Goal: Transaction & Acquisition: Obtain resource

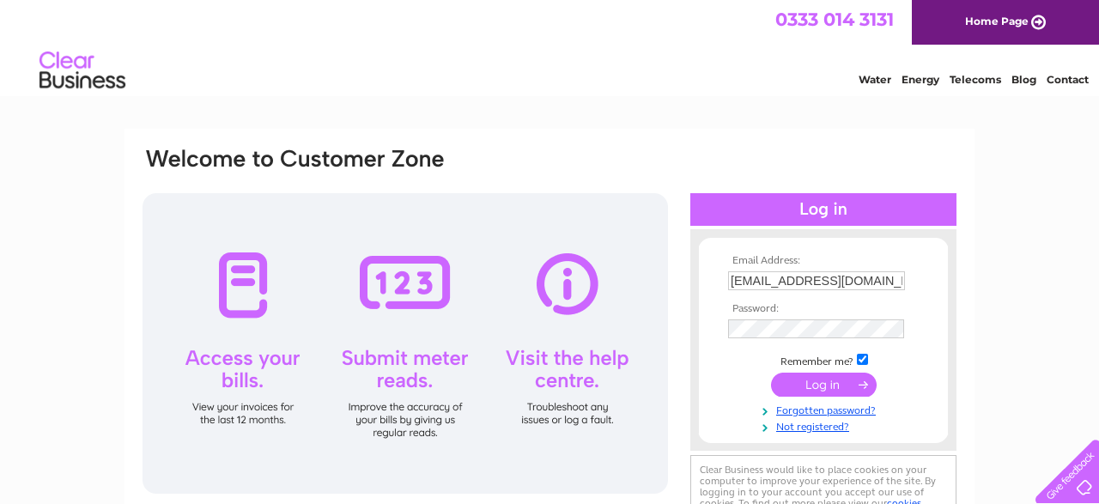
click at [815, 383] on input "submit" at bounding box center [824, 385] width 106 height 24
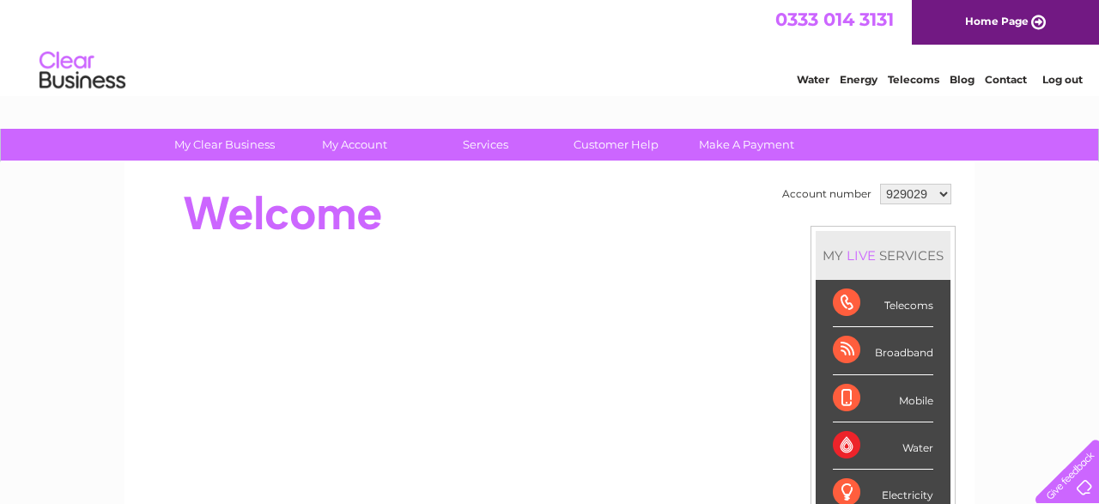
click at [855, 443] on div "Water" at bounding box center [883, 445] width 100 height 47
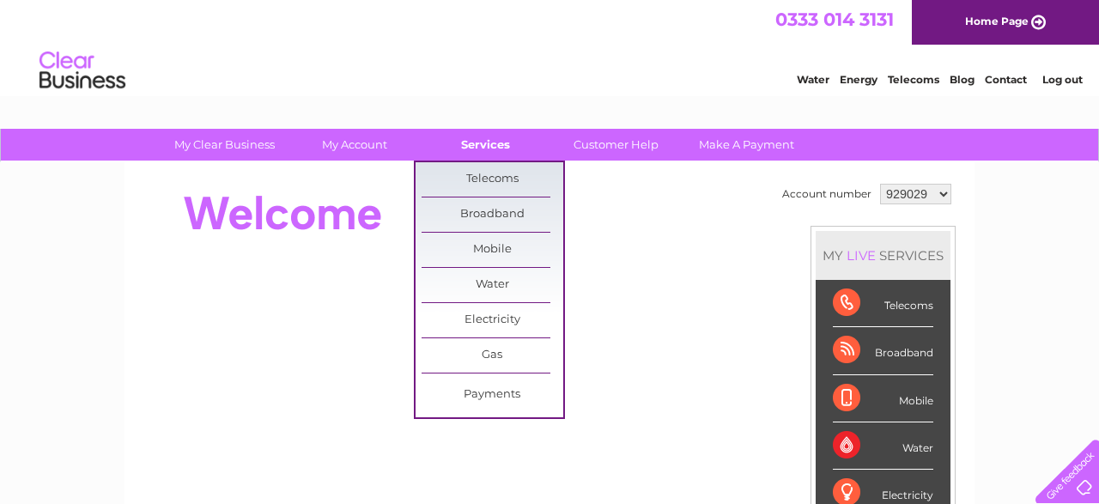
click at [458, 144] on link "Services" at bounding box center [486, 145] width 142 height 32
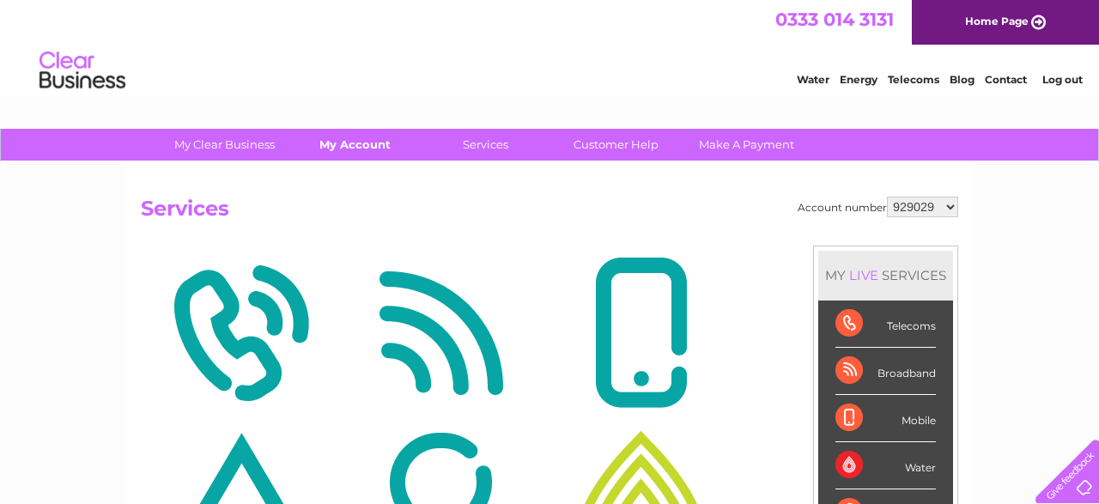
click at [336, 139] on link "My Account" at bounding box center [355, 145] width 142 height 32
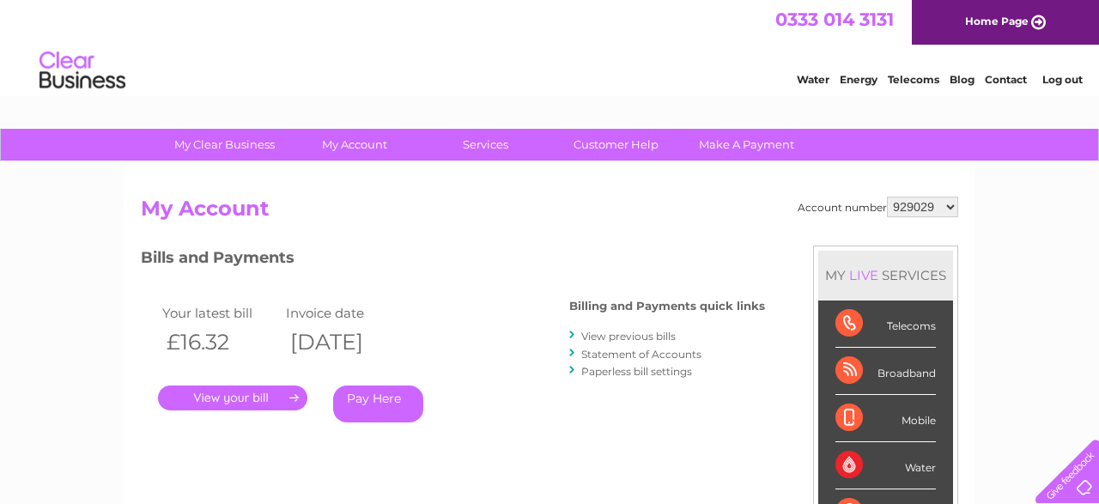
select select "929091"
click option "929091" at bounding box center [0, 0] width 0 height 0
click at [887, 197] on select "929029 929091 1151417" at bounding box center [922, 207] width 71 height 21
select select "1151417"
click option "1151417" at bounding box center [0, 0] width 0 height 0
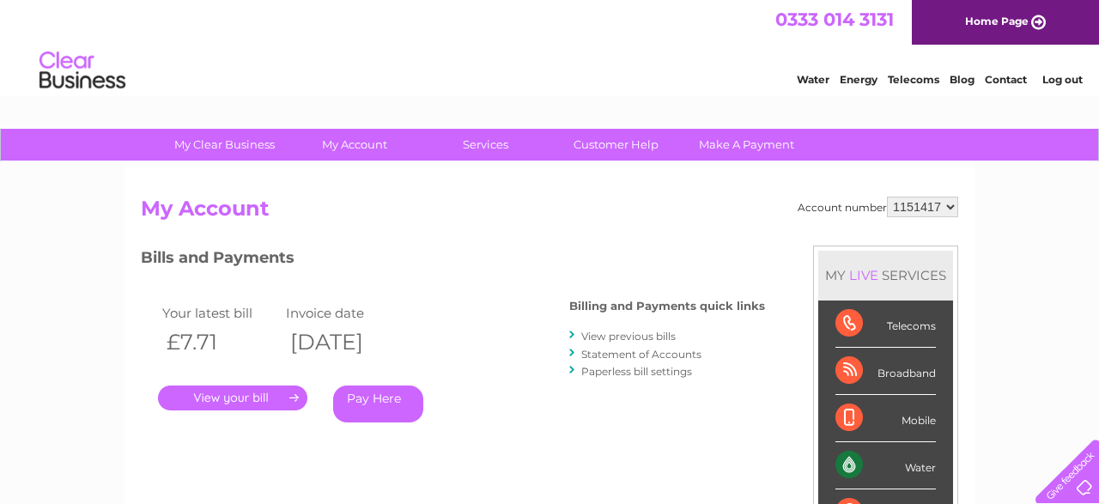
click at [201, 394] on link "." at bounding box center [232, 398] width 149 height 25
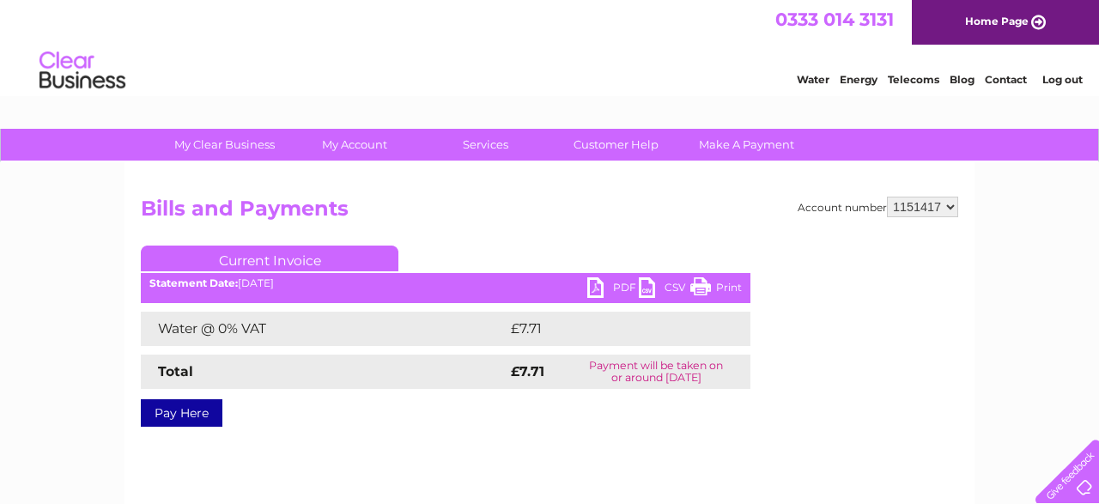
click at [604, 288] on link "PDF" at bounding box center [613, 289] width 52 height 25
click at [887, 197] on select "929029 929091 1151417" at bounding box center [922, 207] width 71 height 21
select select "929091"
click option "929091" at bounding box center [0, 0] width 0 height 0
click at [592, 288] on link "PDF" at bounding box center [613, 289] width 52 height 25
